Goal: Information Seeking & Learning: Learn about a topic

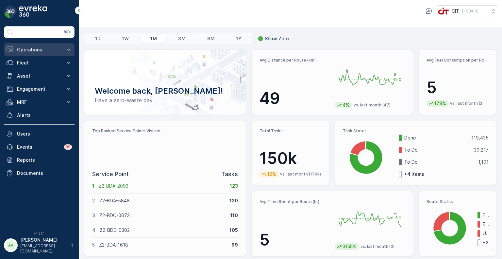
click at [30, 49] on p "Operations" at bounding box center [39, 49] width 44 height 7
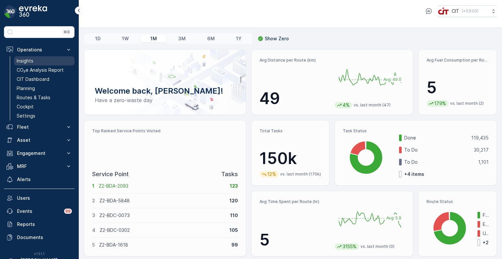
click at [26, 61] on p "Insights" at bounding box center [25, 61] width 17 height 7
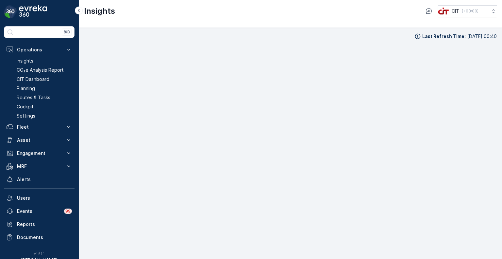
scroll to position [5, 0]
click at [33, 11] on img at bounding box center [33, 11] width 28 height 13
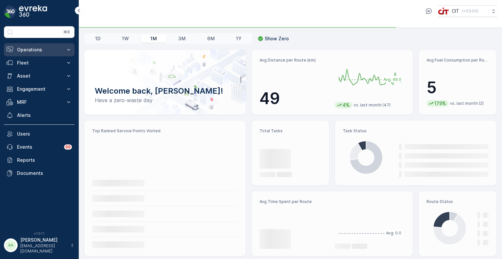
click at [34, 49] on p "Operations" at bounding box center [39, 49] width 44 height 7
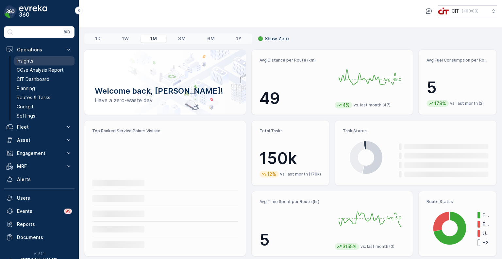
click at [30, 61] on p "Insights" at bounding box center [25, 61] width 17 height 7
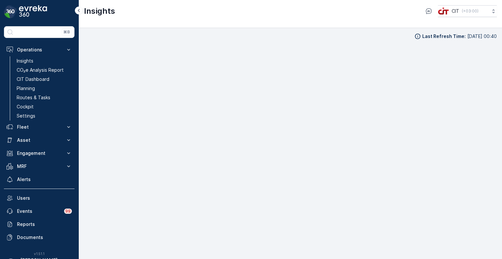
scroll to position [5, 0]
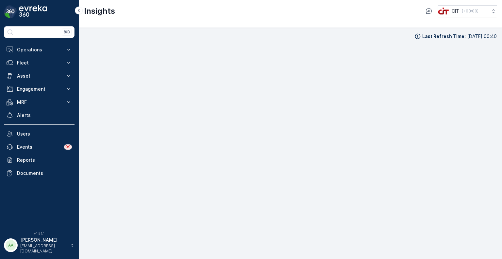
scroll to position [5, 0]
